Goal: Task Accomplishment & Management: Use online tool/utility

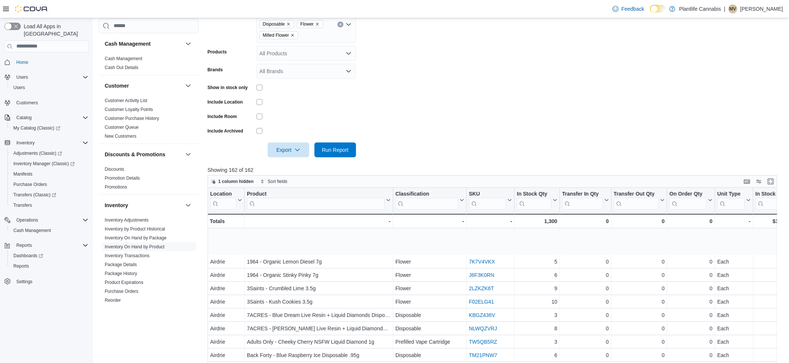
scroll to position [46, 0]
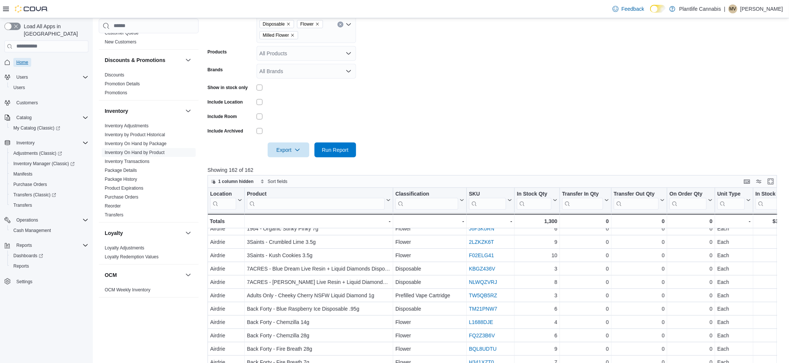
click at [23, 59] on span "Home" at bounding box center [22, 62] width 12 height 6
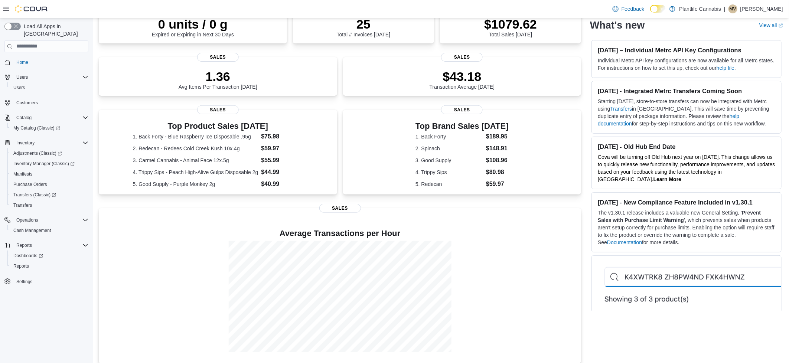
scroll to position [80, 0]
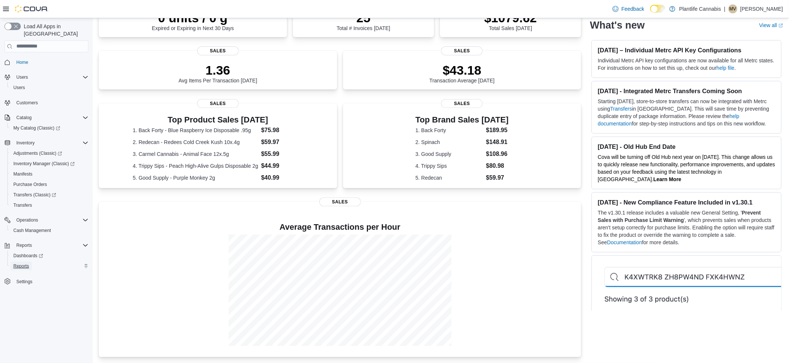
click at [25, 263] on span "Reports" at bounding box center [21, 266] width 16 height 6
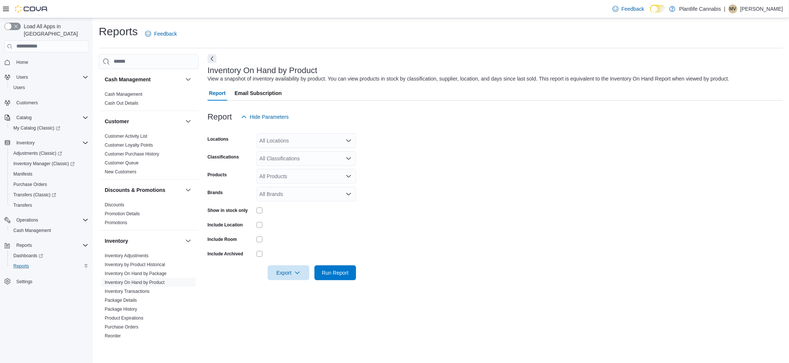
click at [298, 146] on div "All Locations" at bounding box center [307, 140] width 100 height 15
type input "***"
click at [299, 172] on div "Airdrie" at bounding box center [306, 174] width 91 height 7
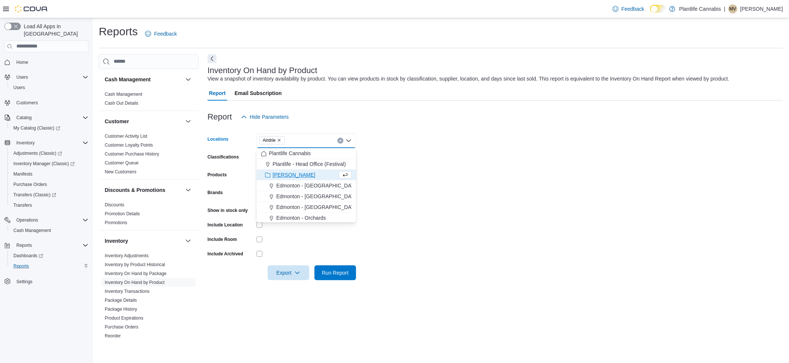
click at [411, 170] on form "Locations Airdrie Combo box. Selected. Airdrie. Press Backspace to delete Airdr…" at bounding box center [496, 202] width 576 height 156
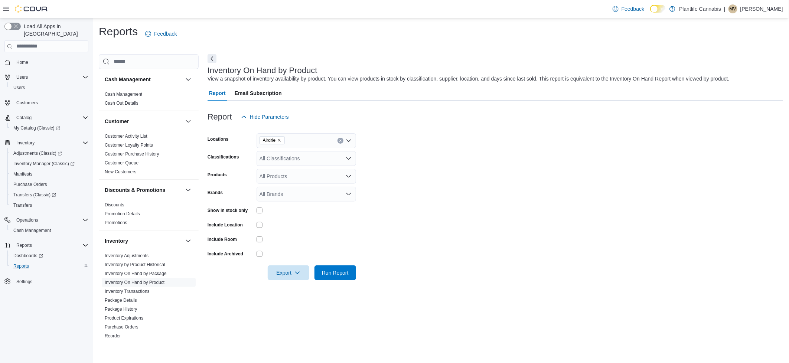
click at [288, 164] on div "All Classifications" at bounding box center [307, 158] width 100 height 15
type input "***"
click at [293, 172] on span "Accessory Group" at bounding box center [293, 171] width 40 height 7
click at [447, 177] on form "Locations Airdrie Classifications Accessory Group Products All Products Brands …" at bounding box center [496, 202] width 576 height 156
click at [276, 176] on div "All Products" at bounding box center [307, 176] width 100 height 15
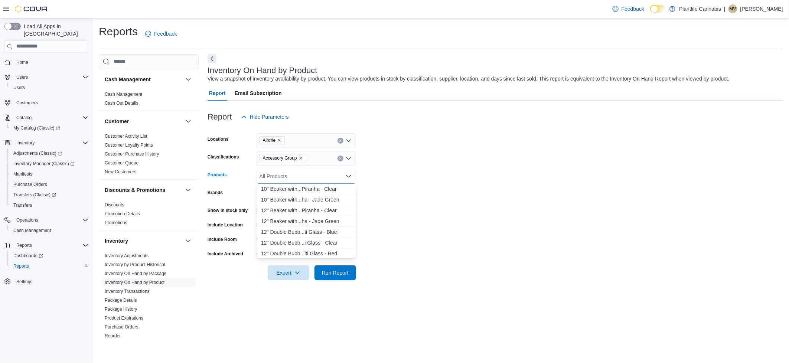
drag, startPoint x: 437, startPoint y: 174, endPoint x: 390, endPoint y: 178, distance: 46.3
click at [437, 174] on form "Locations Airdrie Classifications Accessory Group Products All Products Combo b…" at bounding box center [496, 202] width 576 height 156
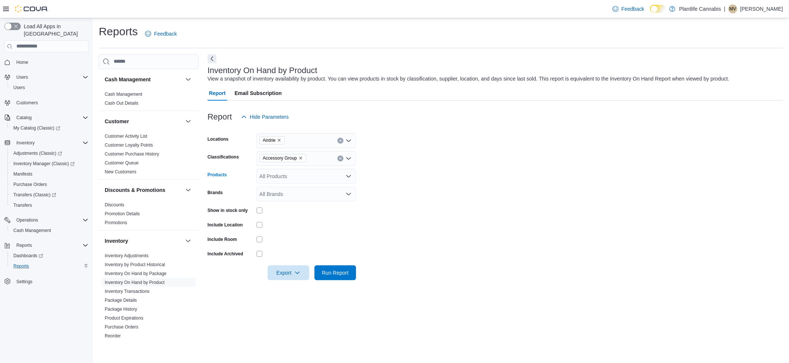
click at [351, 177] on icon "Open list of options" at bounding box center [349, 176] width 6 height 6
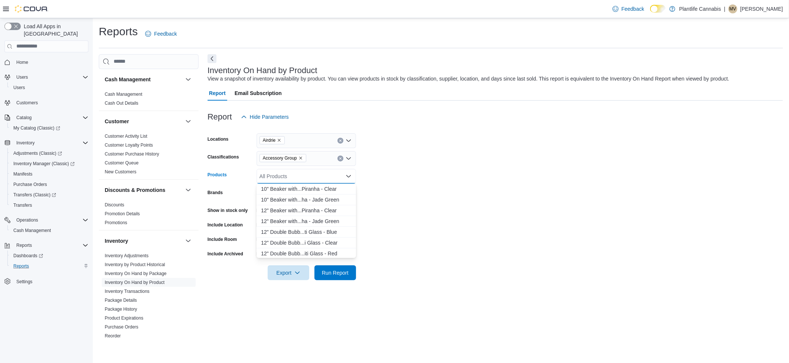
click at [334, 177] on div "All Products" at bounding box center [307, 176] width 100 height 15
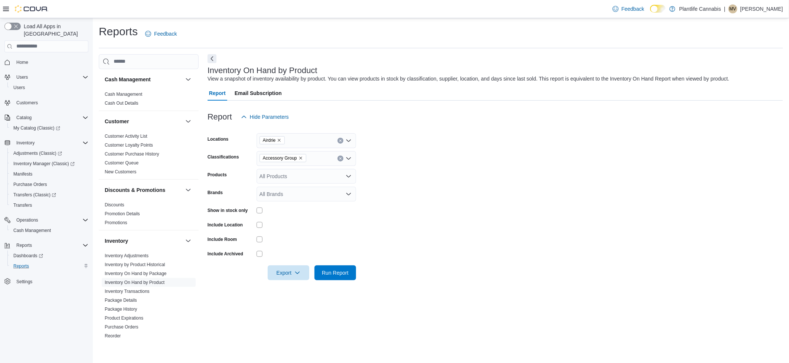
click at [412, 178] on form "Locations Airdrie Classifications Accessory Group Products All Products Brands …" at bounding box center [496, 202] width 576 height 156
click at [303, 158] on icon "Remove Accessory Group from selection in this group" at bounding box center [301, 158] width 4 height 4
click at [279, 184] on span "Pre-Roll" at bounding box center [282, 185] width 19 height 7
click at [293, 185] on span "Infused Pre-Rolls" at bounding box center [293, 185] width 40 height 7
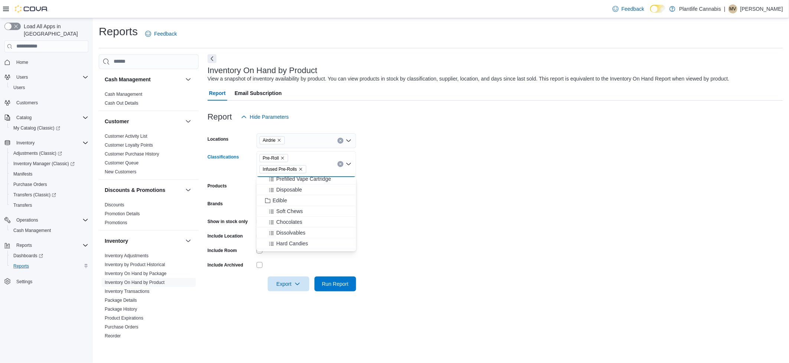
scroll to position [0, 0]
click at [353, 284] on button "Run Report" at bounding box center [336, 283] width 42 height 15
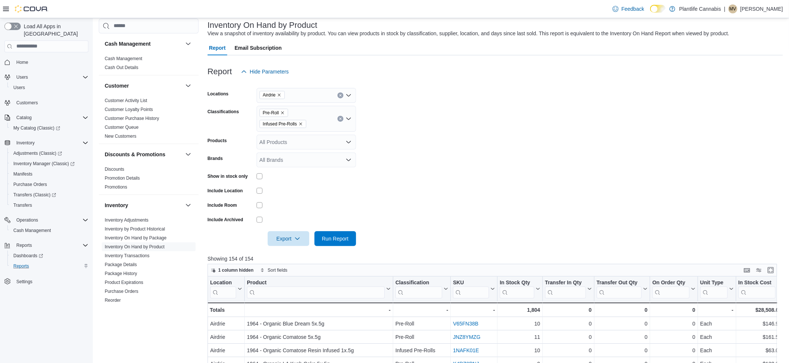
scroll to position [68, 0]
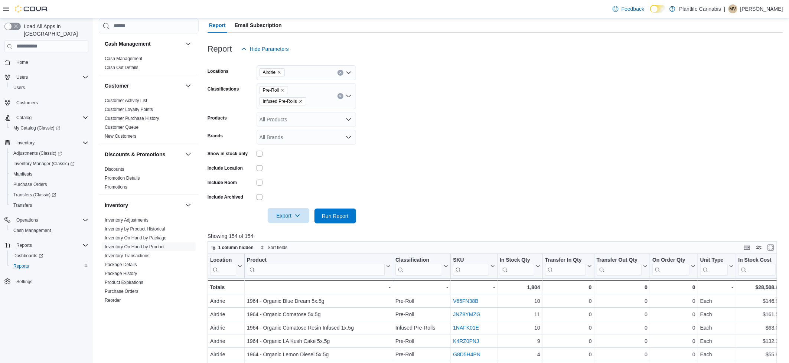
click at [294, 216] on span "Export" at bounding box center [288, 215] width 33 height 15
click at [300, 235] on button "Export to Excel" at bounding box center [289, 231] width 42 height 15
